Goal: Task Accomplishment & Management: Complete application form

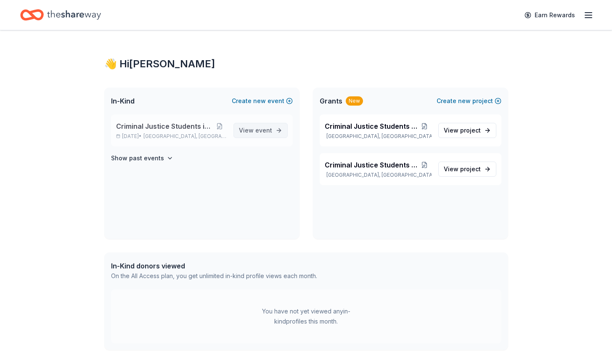
click at [256, 129] on span "event" at bounding box center [263, 130] width 17 height 7
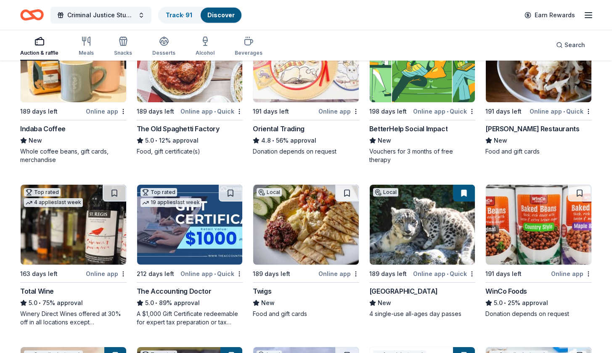
scroll to position [167, 0]
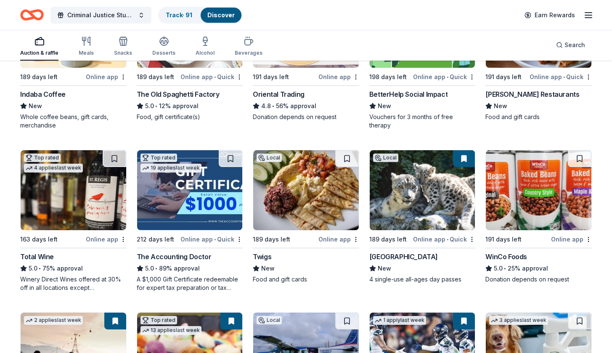
click at [67, 209] on img at bounding box center [74, 190] width 106 height 80
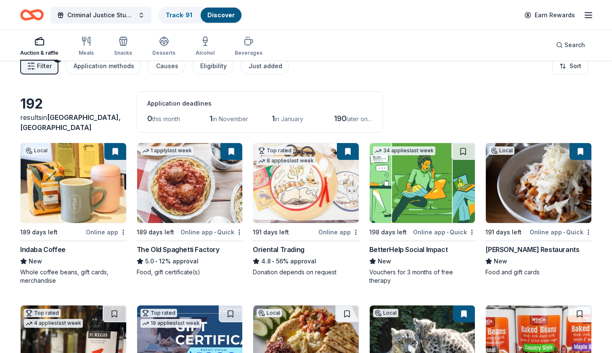
scroll to position [0, 0]
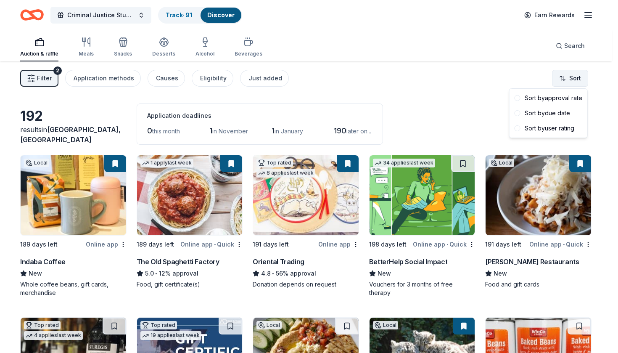
click at [567, 76] on html "Criminal Justice Students in Action Track · 91 Discover Earn Rewards Auction & …" at bounding box center [309, 176] width 618 height 353
click at [557, 114] on div "Sort by due date" at bounding box center [549, 113] width 74 height 15
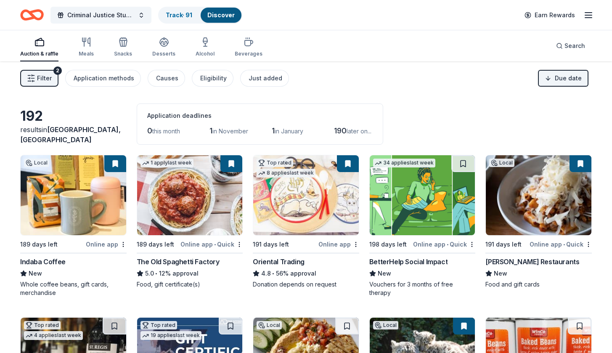
click at [44, 81] on span "Filter" at bounding box center [44, 78] width 15 height 10
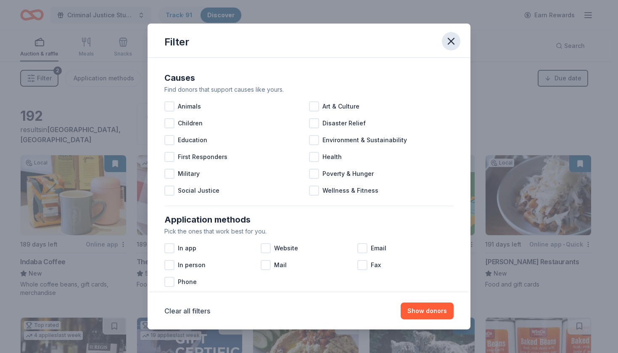
click at [453, 38] on icon "button" at bounding box center [452, 41] width 12 height 12
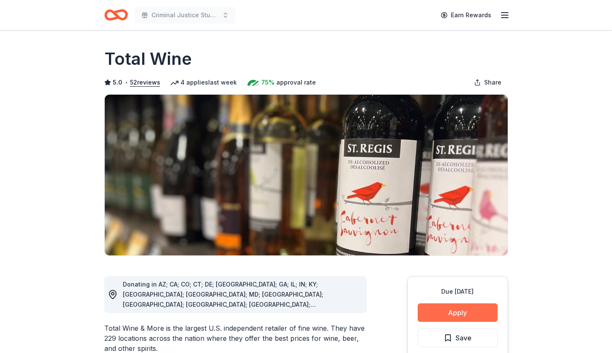
click at [451, 313] on button "Apply" at bounding box center [458, 312] width 80 height 19
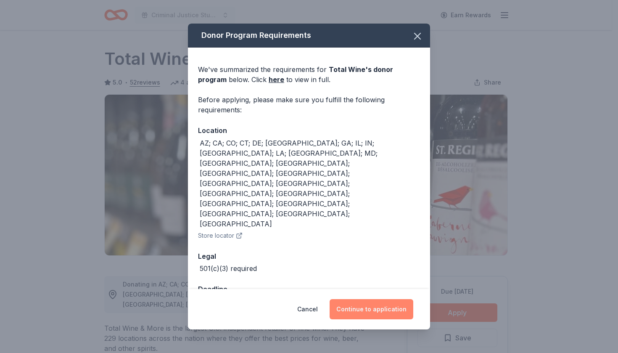
click at [363, 299] on button "Continue to application" at bounding box center [372, 309] width 84 height 20
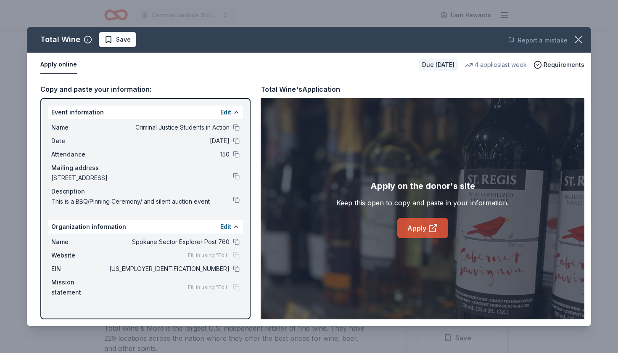
click at [427, 231] on link "Apply" at bounding box center [423, 228] width 51 height 20
